Goal: Information Seeking & Learning: Learn about a topic

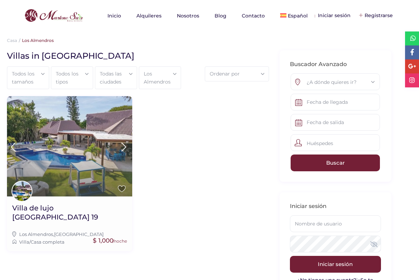
click at [123, 144] on icon at bounding box center [124, 146] width 15 height 13
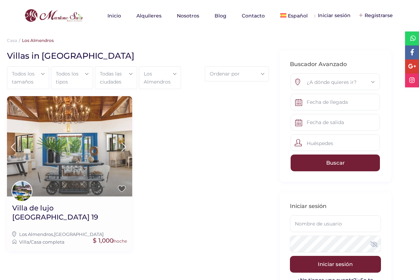
click at [122, 146] on icon at bounding box center [124, 146] width 15 height 13
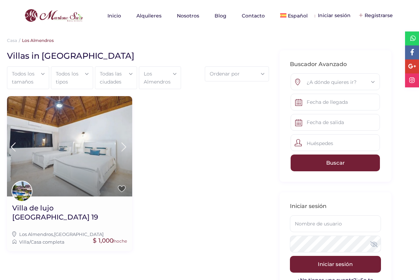
click at [122, 146] on icon at bounding box center [124, 146] width 15 height 13
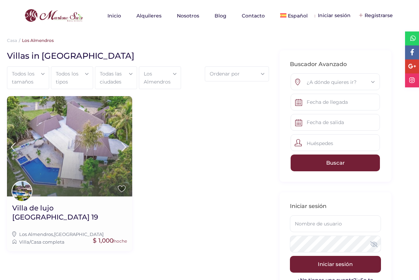
click at [122, 147] on icon at bounding box center [124, 146] width 15 height 13
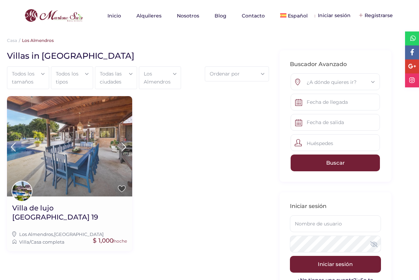
click at [123, 147] on icon at bounding box center [124, 146] width 15 height 13
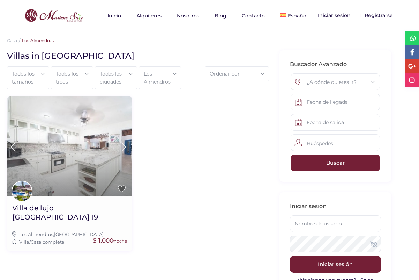
click at [13, 144] on icon at bounding box center [13, 146] width 15 height 13
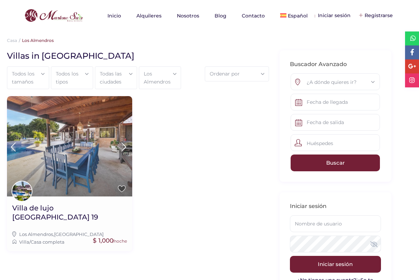
click at [124, 149] on icon at bounding box center [124, 146] width 15 height 13
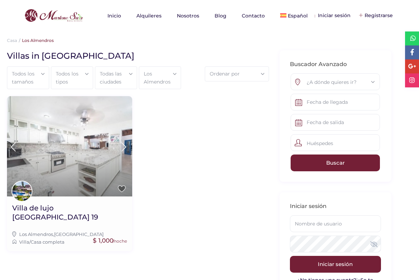
click at [124, 143] on icon at bounding box center [124, 146] width 15 height 13
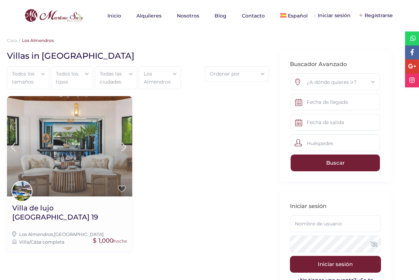
click at [124, 143] on icon at bounding box center [124, 146] width 15 height 13
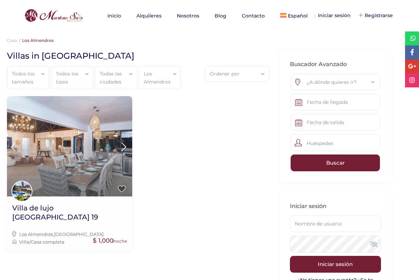
click at [124, 143] on icon at bounding box center [124, 146] width 15 height 13
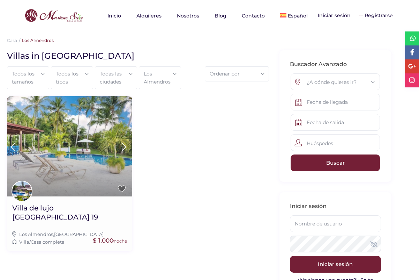
click at [124, 143] on icon at bounding box center [124, 146] width 15 height 13
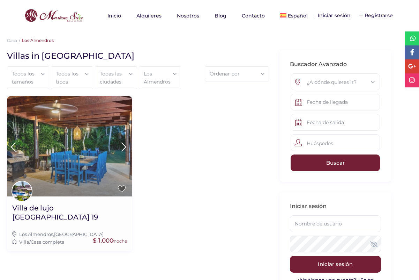
click at [124, 143] on icon at bounding box center [124, 146] width 15 height 13
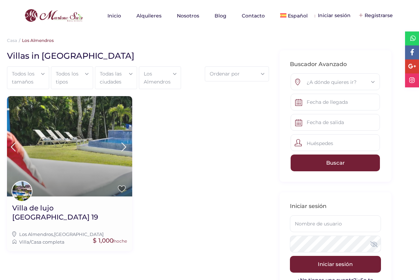
click at [124, 141] on icon at bounding box center [124, 146] width 15 height 13
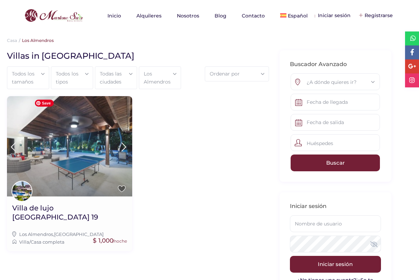
click at [114, 153] on img at bounding box center [69, 146] width 125 height 100
click at [122, 145] on icon at bounding box center [124, 146] width 15 height 13
